Goal: Task Accomplishment & Management: Manage account settings

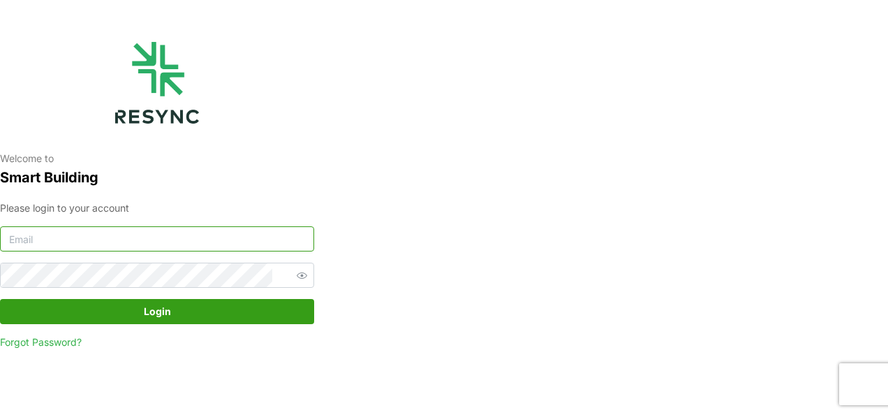
click at [195, 240] on input at bounding box center [157, 238] width 314 height 25
type input "burhanamali.arshad@aumovio.com"
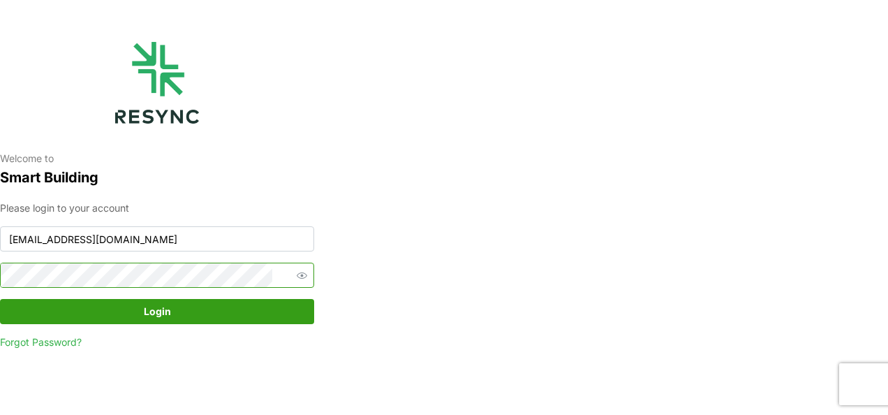
click at [0, 299] on button "Login" at bounding box center [157, 311] width 314 height 25
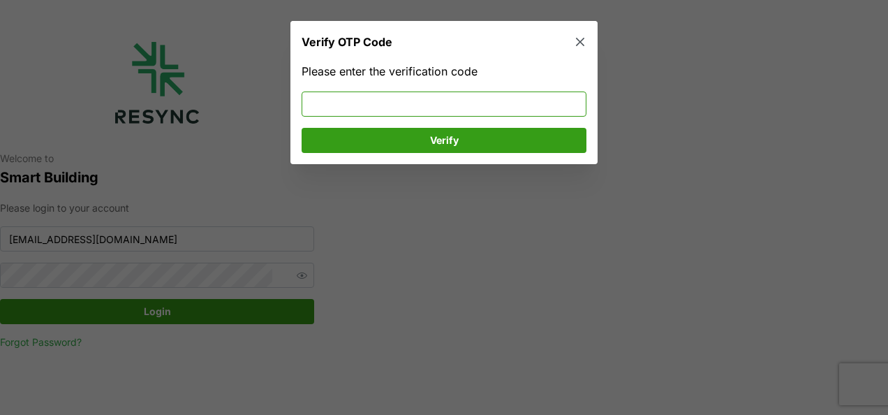
click at [408, 98] on input at bounding box center [444, 103] width 285 height 25
type input "120780"
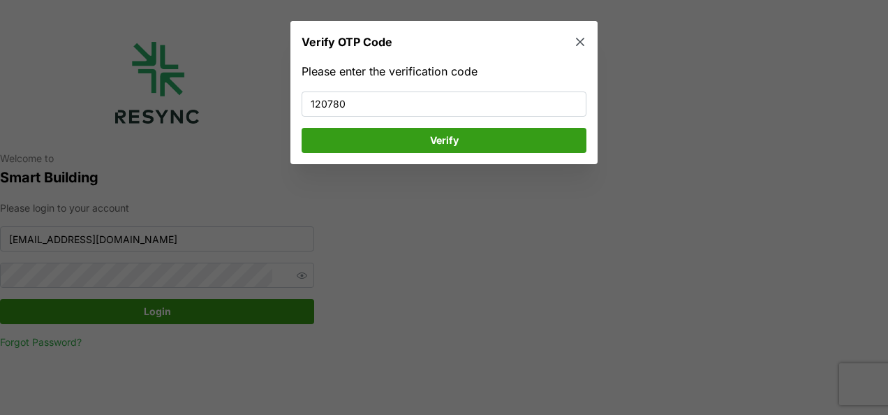
click at [412, 144] on span "Verify" at bounding box center [444, 140] width 258 height 24
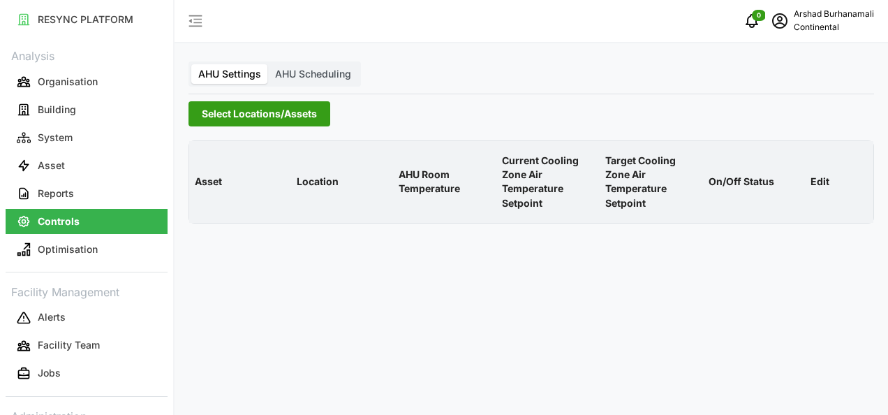
click at [227, 115] on span "Select Locations/Assets" at bounding box center [259, 114] width 115 height 24
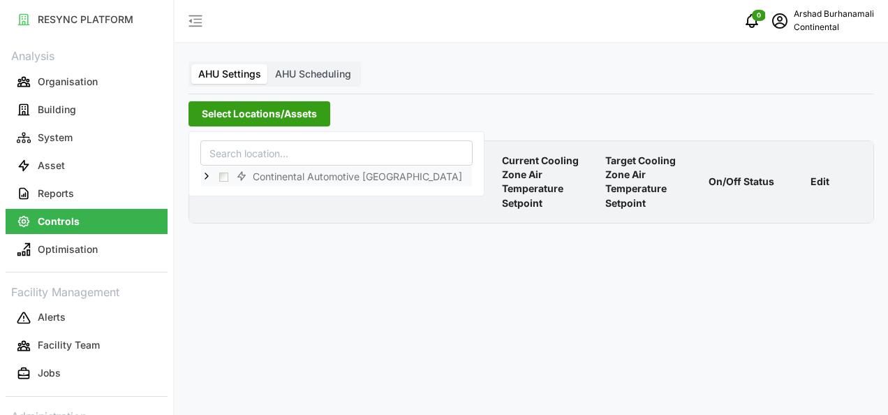
click at [208, 175] on icon at bounding box center [206, 176] width 11 height 11
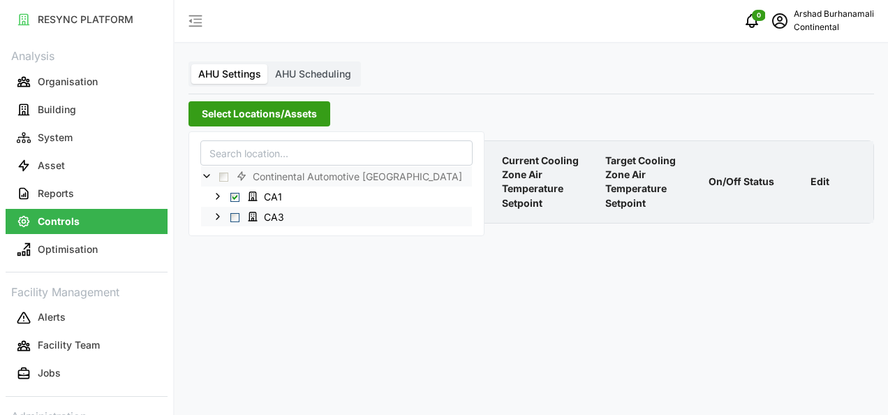
click at [232, 217] on span "Select CA3" at bounding box center [235, 217] width 9 height 9
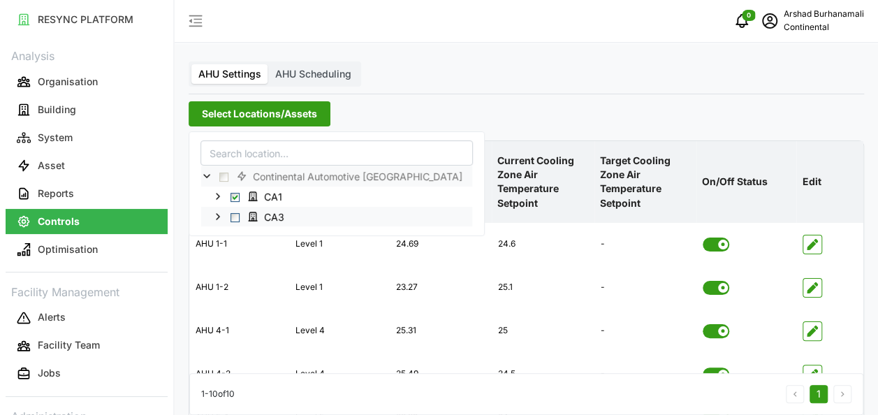
click at [235, 217] on span "Select CA3" at bounding box center [235, 217] width 9 height 9
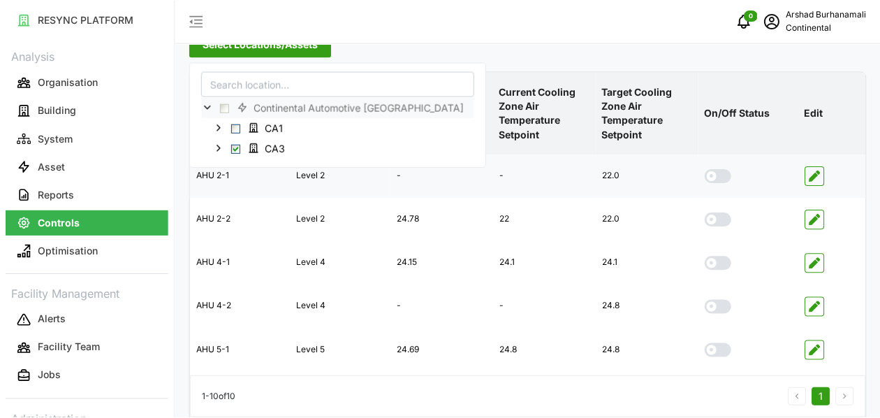
scroll to position [70, 0]
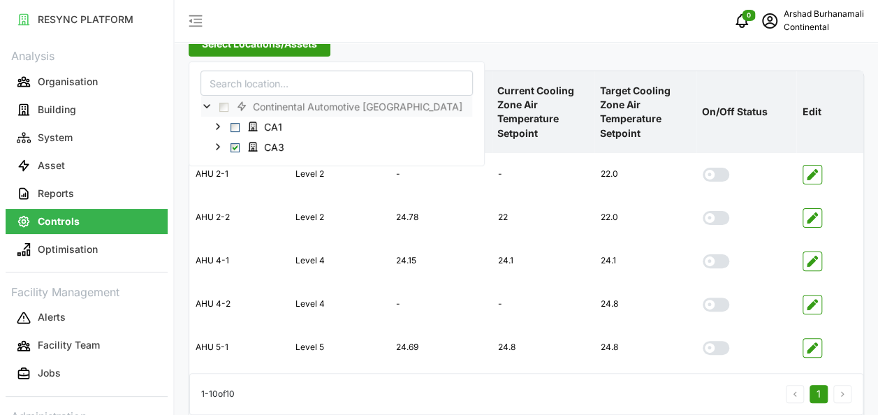
click at [522, 115] on p "Current Cooling Zone Air Temperature Setpoint" at bounding box center [543, 112] width 96 height 79
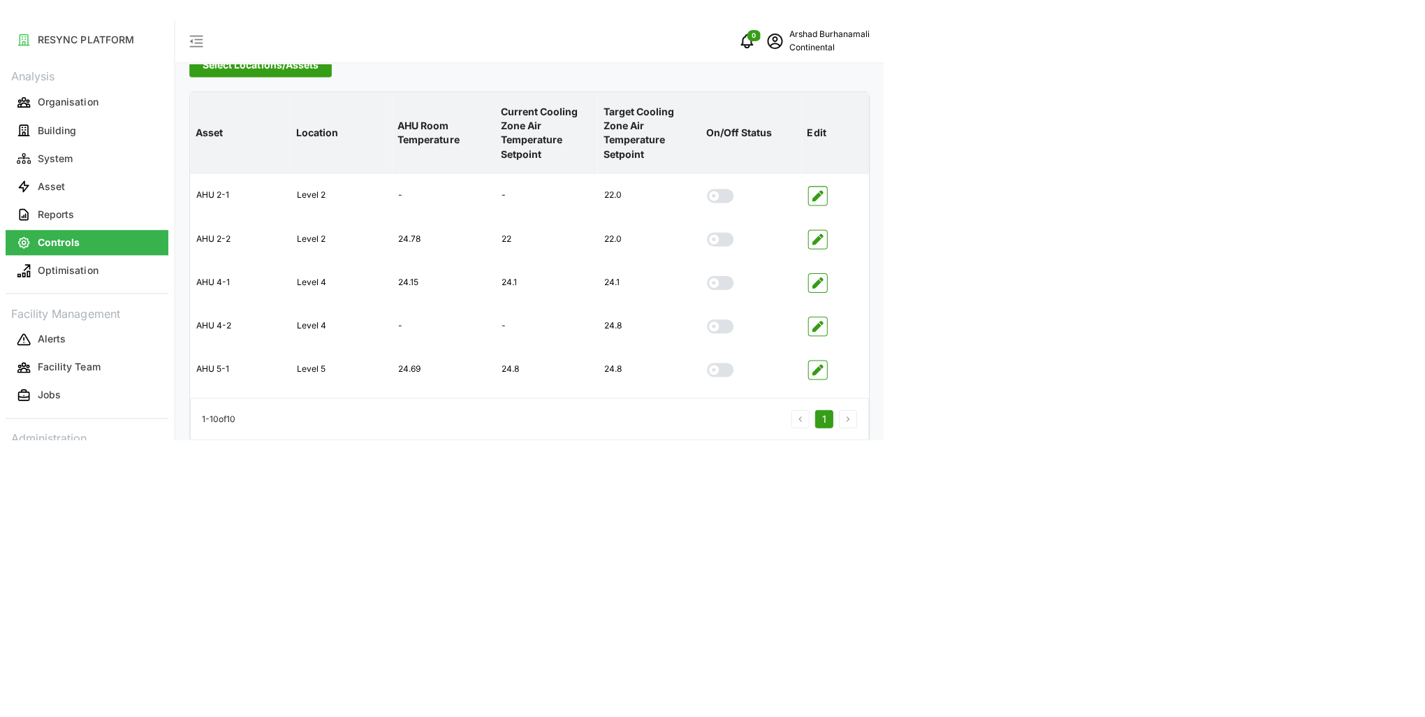
scroll to position [0, 0]
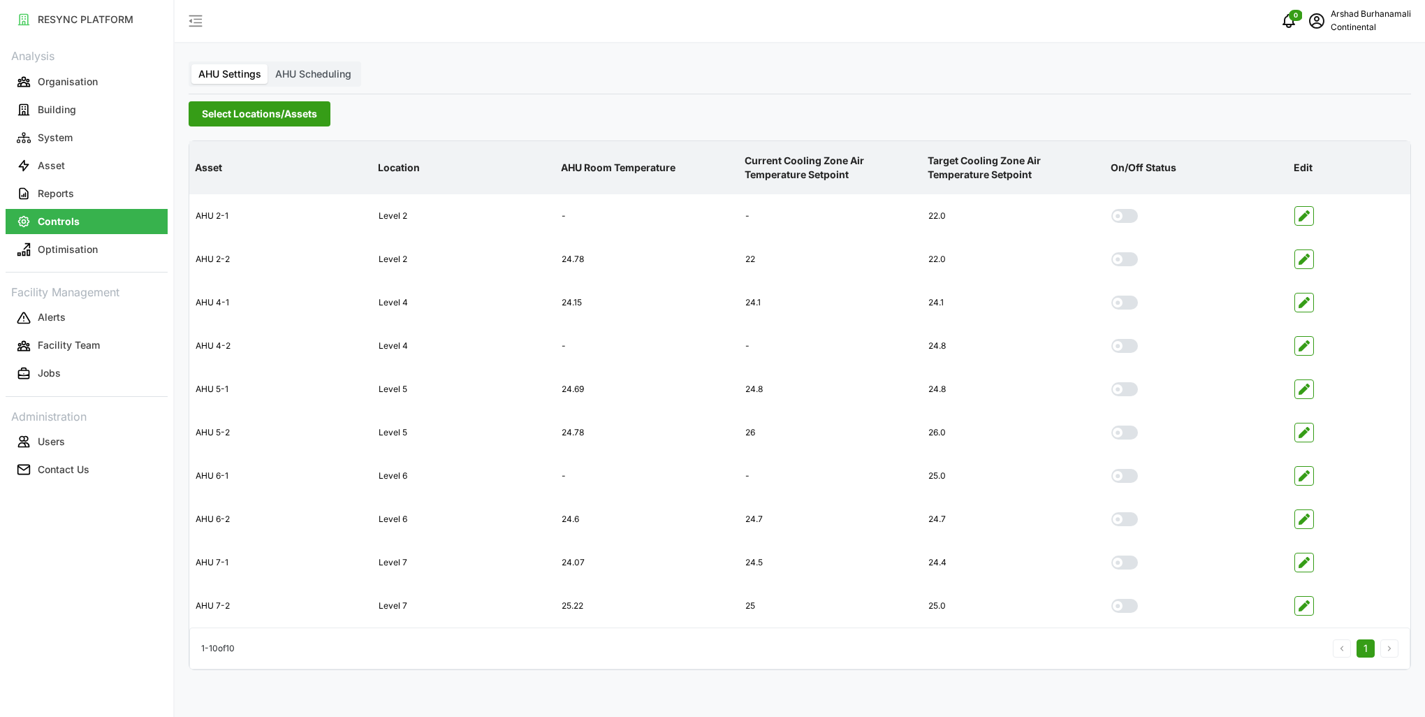
click at [235, 114] on span "Select Locations/Assets" at bounding box center [259, 114] width 115 height 24
click at [229, 110] on span "Select Locations/Assets" at bounding box center [259, 114] width 115 height 24
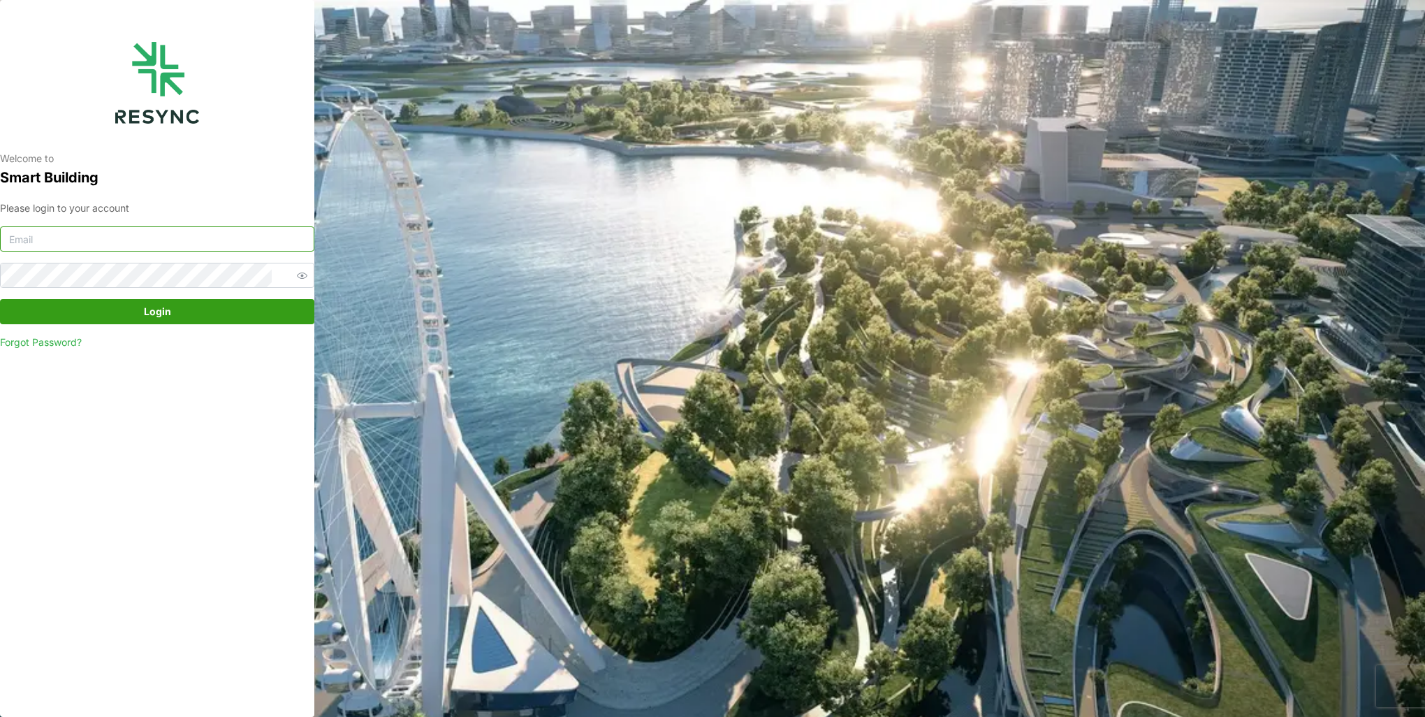
click at [137, 236] on input at bounding box center [157, 238] width 314 height 25
type input "burhanamali.arshad@aumovio.com"
click at [0, 299] on button "Login" at bounding box center [157, 311] width 314 height 25
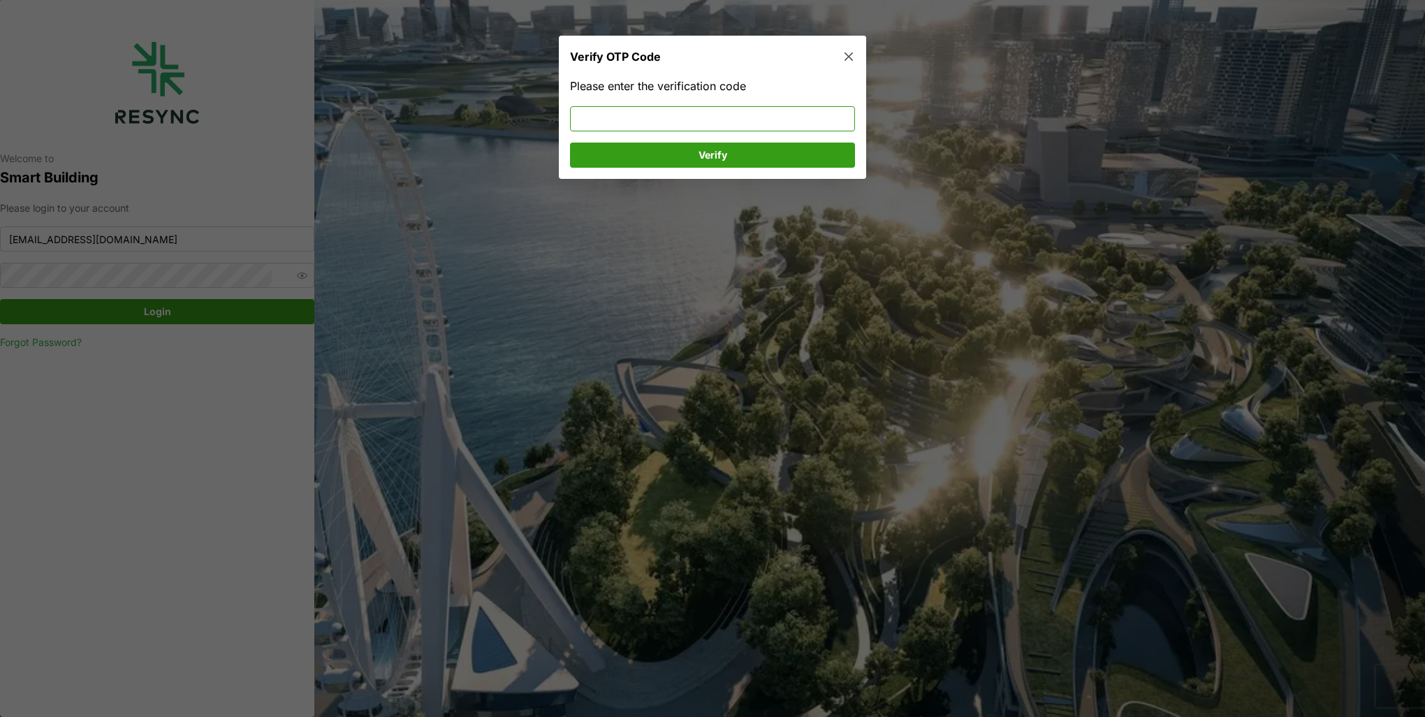
click at [782, 120] on input at bounding box center [712, 118] width 285 height 25
type input "4"
type input "807250"
click at [768, 154] on span "Verify" at bounding box center [712, 155] width 258 height 24
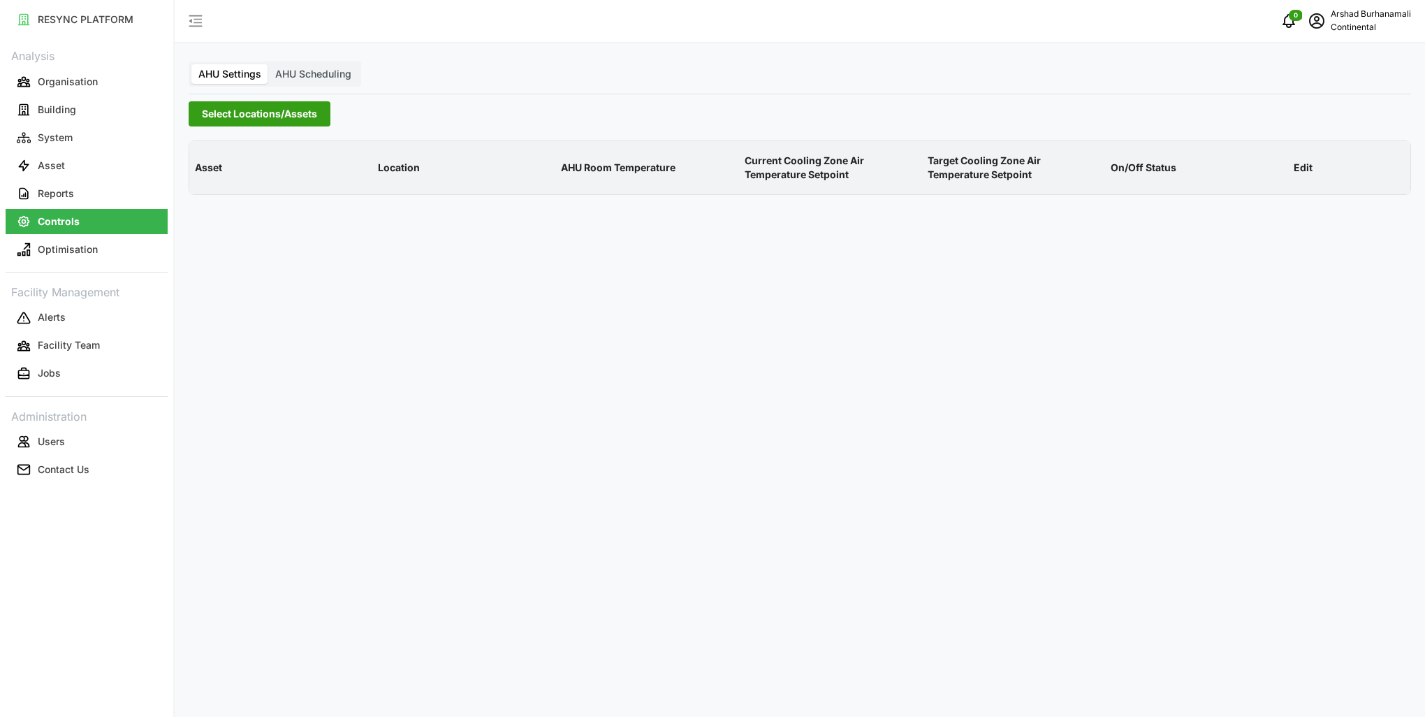
click at [219, 119] on span "Select Locations/Assets" at bounding box center [259, 114] width 115 height 24
click at [206, 177] on icon at bounding box center [206, 176] width 11 height 11
click at [237, 196] on span "Select CA1" at bounding box center [235, 197] width 9 height 9
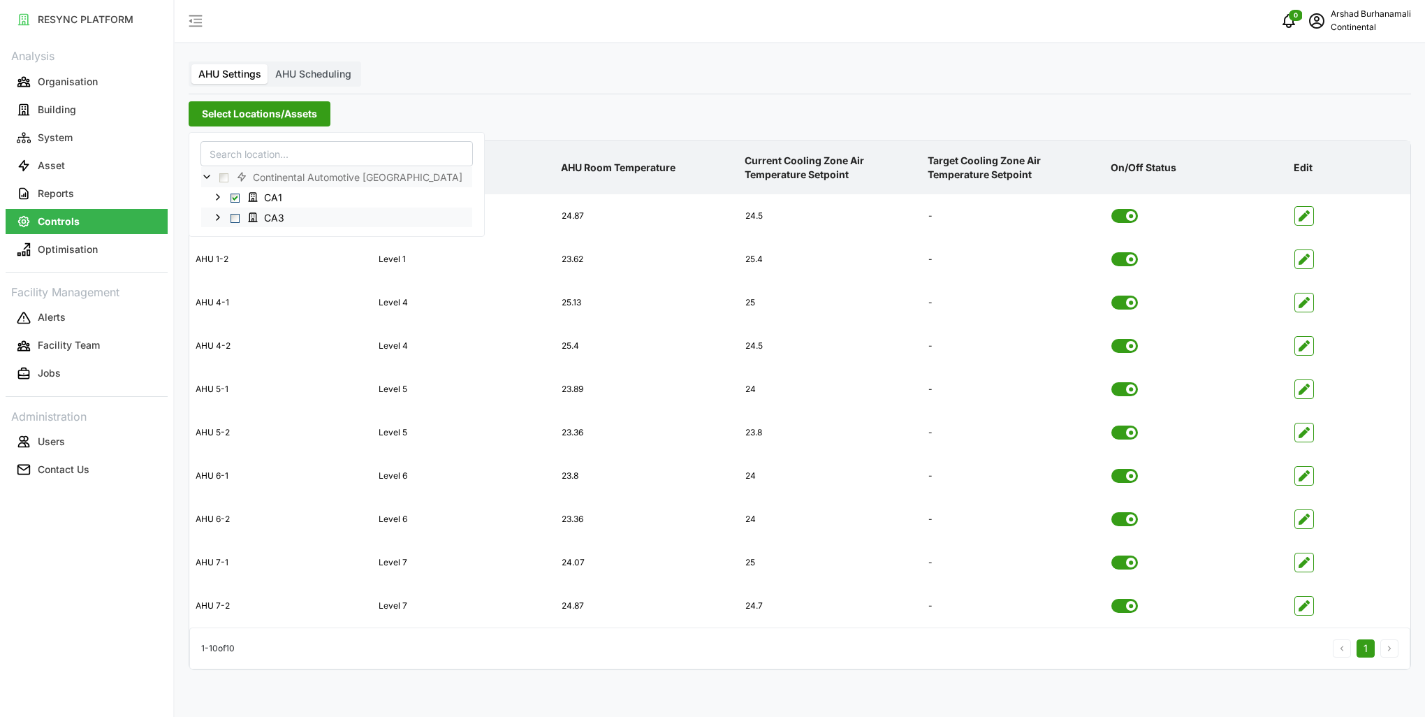
click at [232, 217] on span "Select CA3" at bounding box center [235, 217] width 9 height 9
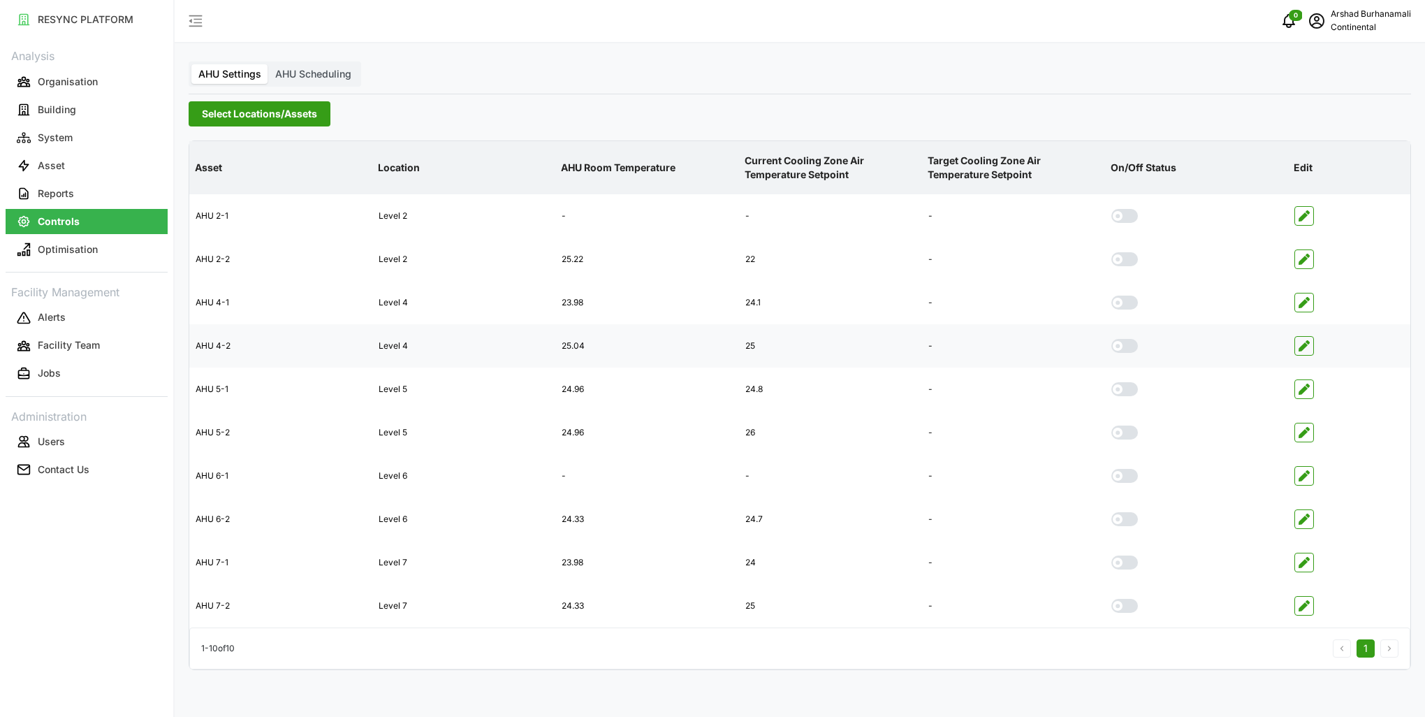
click at [1302, 346] on icon "button" at bounding box center [1304, 345] width 11 height 11
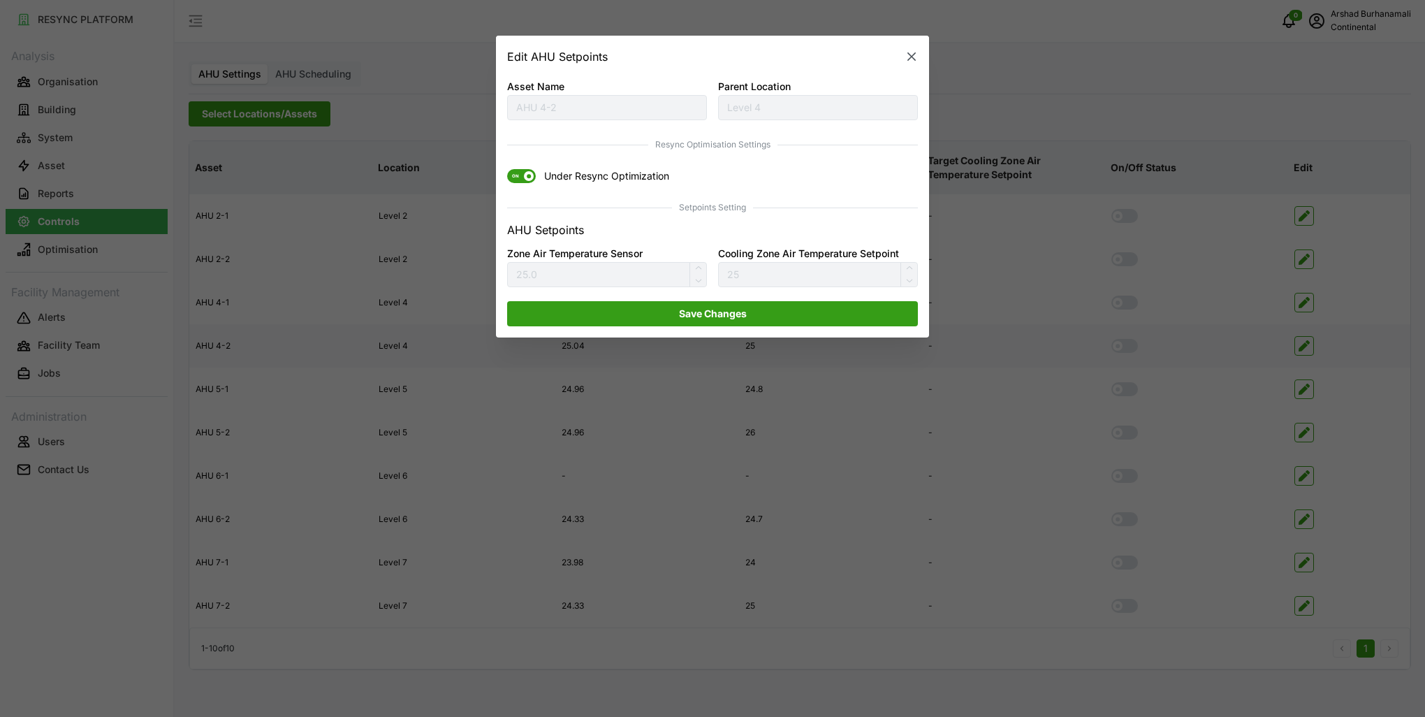
click at [514, 178] on span "ON" at bounding box center [515, 177] width 17 height 14
click at [507, 170] on input "ON Under Resync Optimization" at bounding box center [507, 170] width 0 height 0
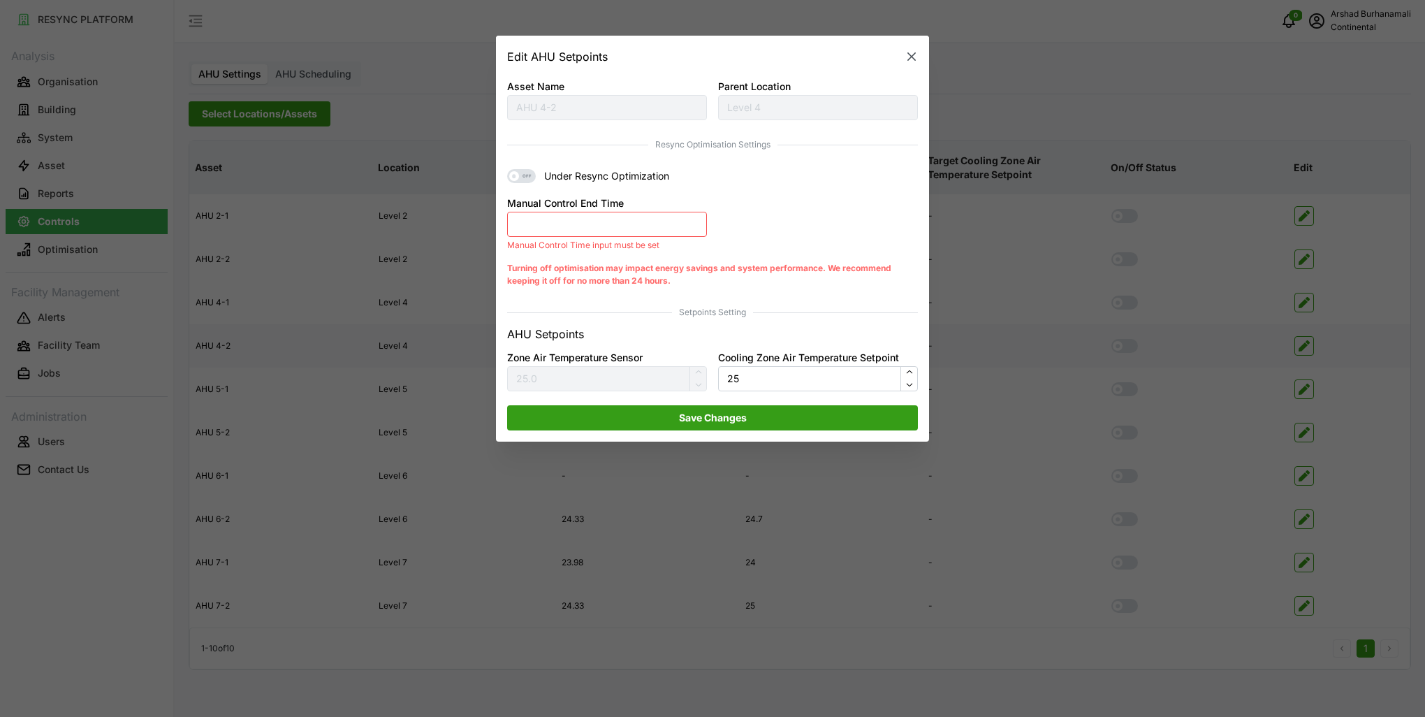
click at [562, 228] on button "Manual Control End Time" at bounding box center [607, 224] width 200 height 25
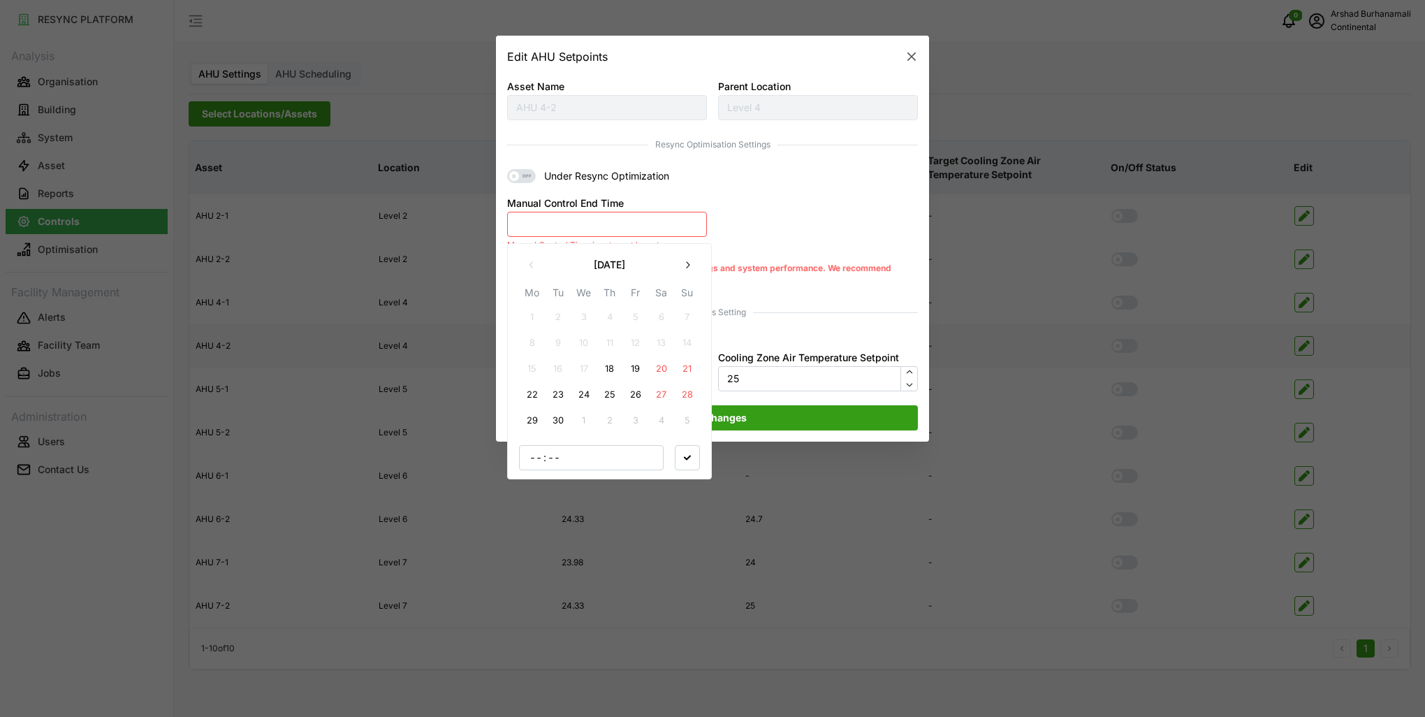
click at [617, 368] on button "18" at bounding box center [609, 368] width 25 height 25
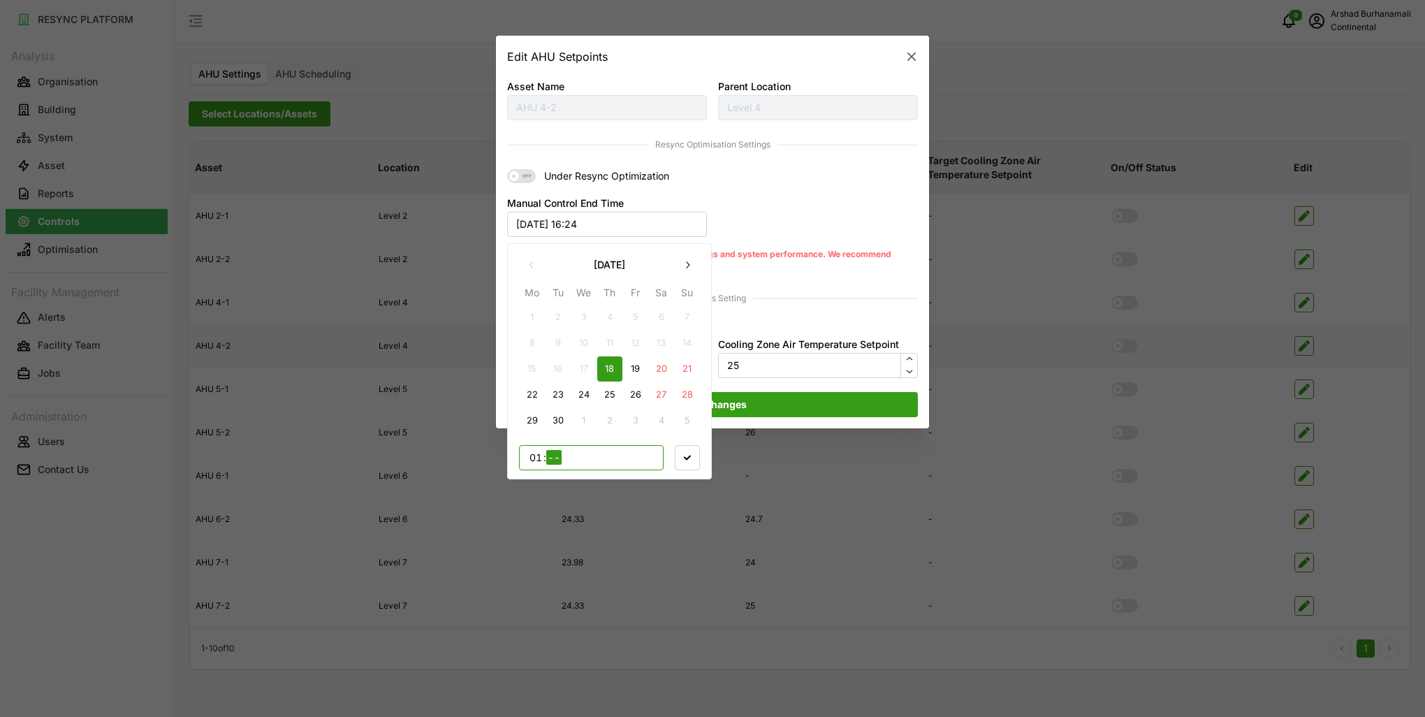
type input "17"
type input "30"
click at [689, 455] on icon "button" at bounding box center [687, 456] width 7 height 7
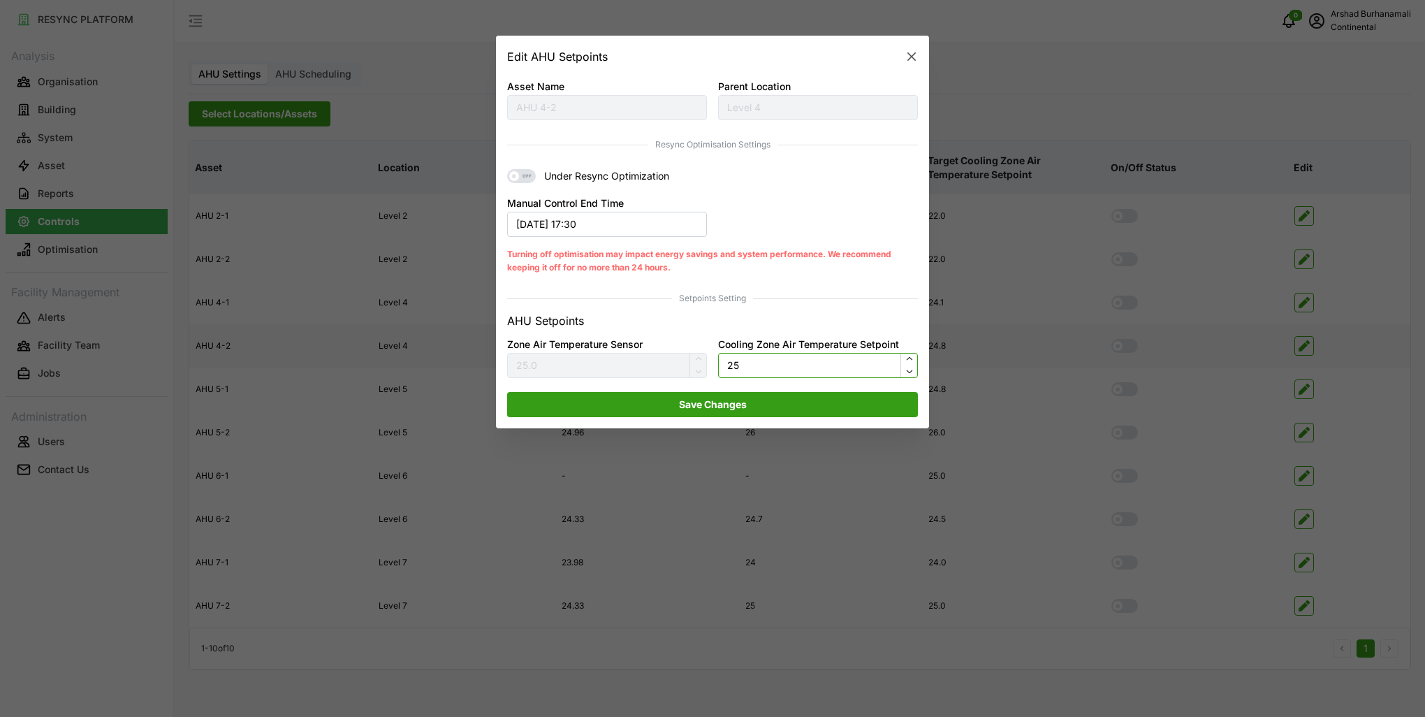
click at [754, 367] on input "25" at bounding box center [818, 365] width 200 height 25
type input "24"
click at [749, 405] on span "Save Changes" at bounding box center [712, 405] width 384 height 24
